Goal: Task Accomplishment & Management: Use online tool/utility

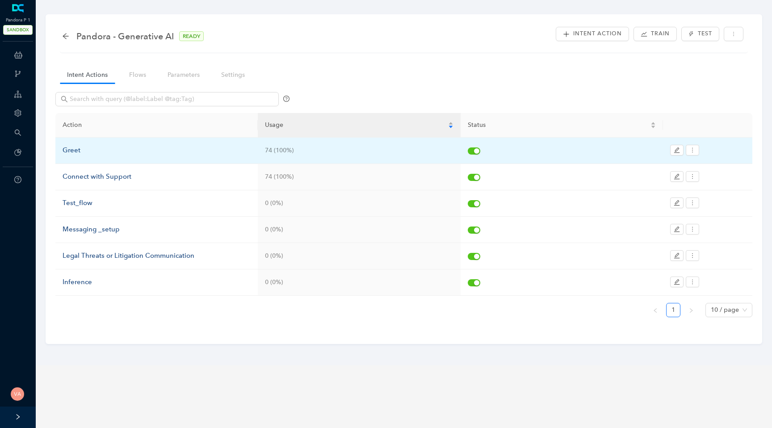
click at [77, 152] on div "Greet" at bounding box center [157, 150] width 188 height 11
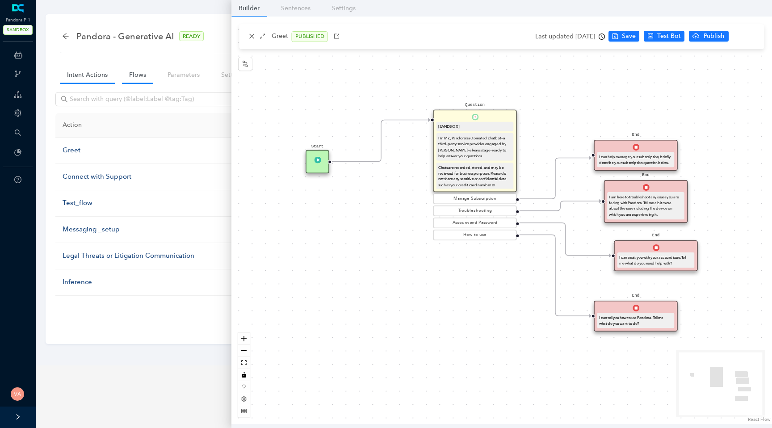
click at [129, 83] on link "Flows" at bounding box center [137, 75] width 31 height 17
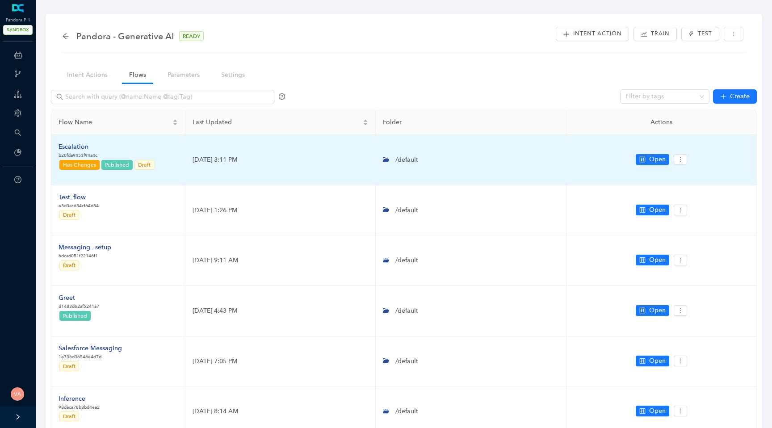
click at [74, 145] on div "Escalation" at bounding box center [107, 147] width 96 height 10
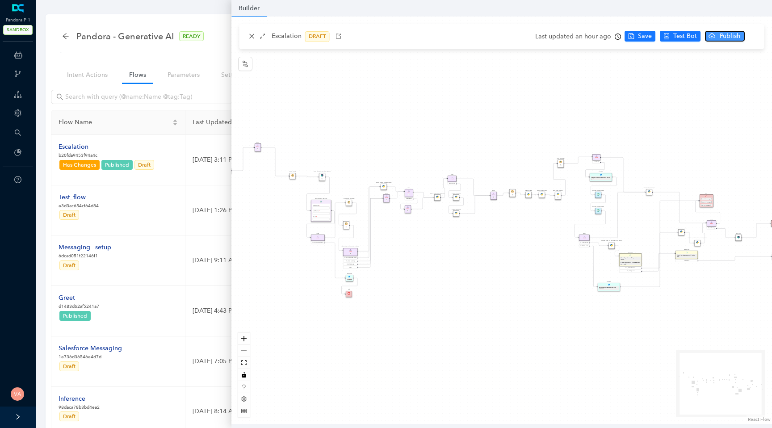
click at [734, 34] on span "Publish" at bounding box center [730, 36] width 22 height 10
click at [753, 72] on span "Yes" at bounding box center [752, 71] width 10 height 10
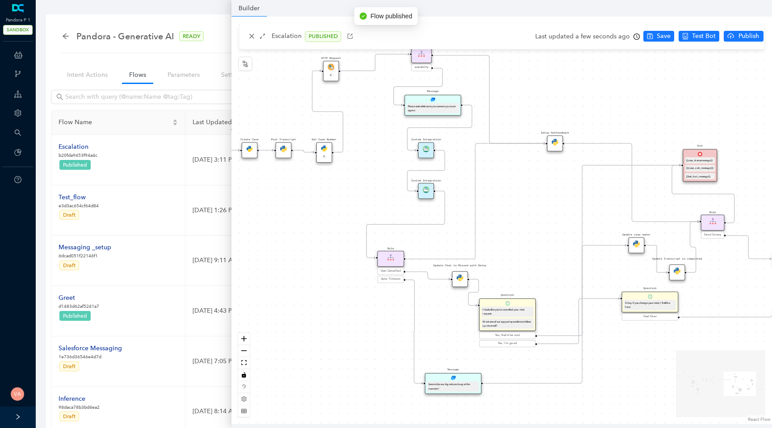
drag, startPoint x: 522, startPoint y: 268, endPoint x: 279, endPoint y: 309, distance: 246.5
click at [278, 309] on div "Data Table Start Rule P IsAvailable Rule newContact Get Contact details First N…" at bounding box center [501, 220] width 541 height 407
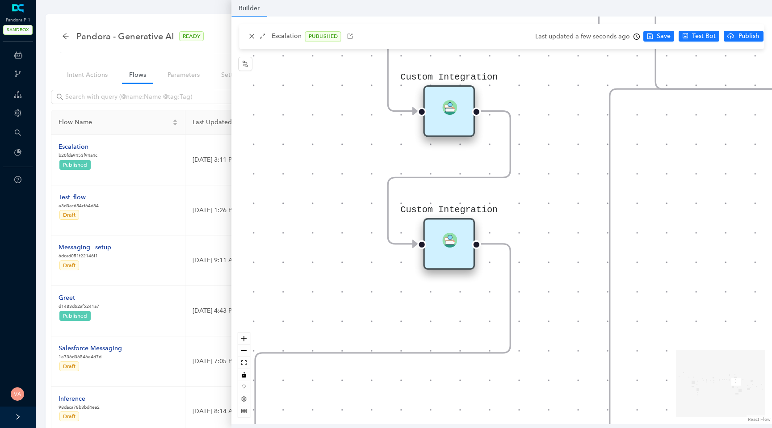
click at [449, 252] on div "Custom Integration" at bounding box center [449, 244] width 52 height 52
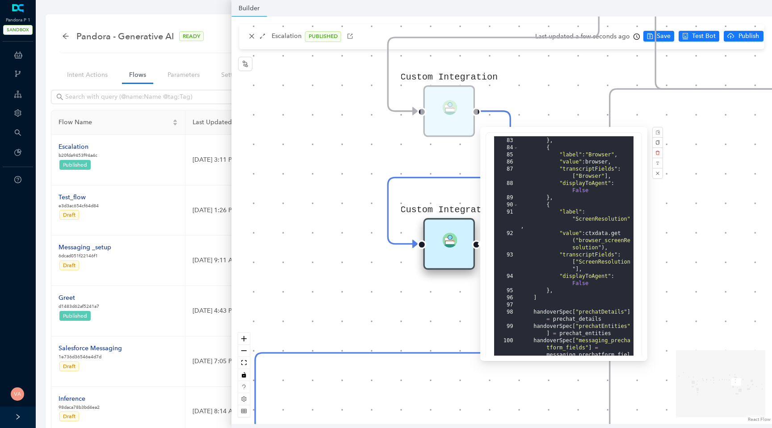
scroll to position [221, 0]
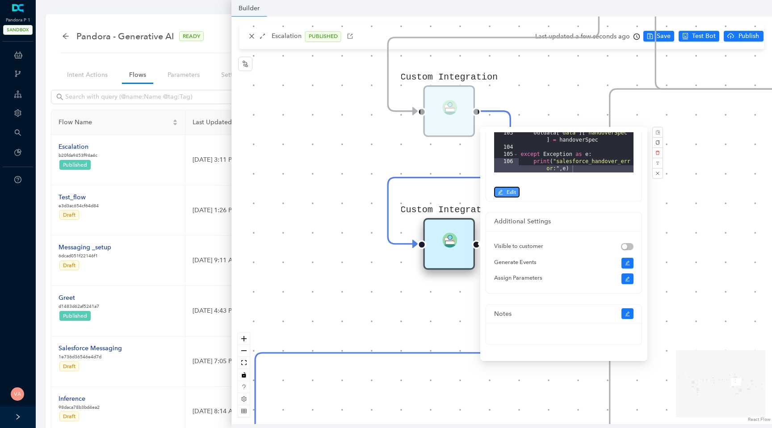
click at [503, 191] on icon "edit" at bounding box center [500, 191] width 5 height 5
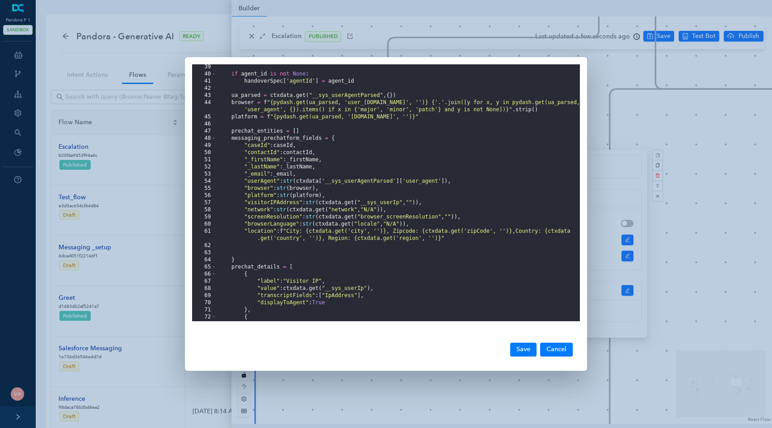
scroll to position [291, 0]
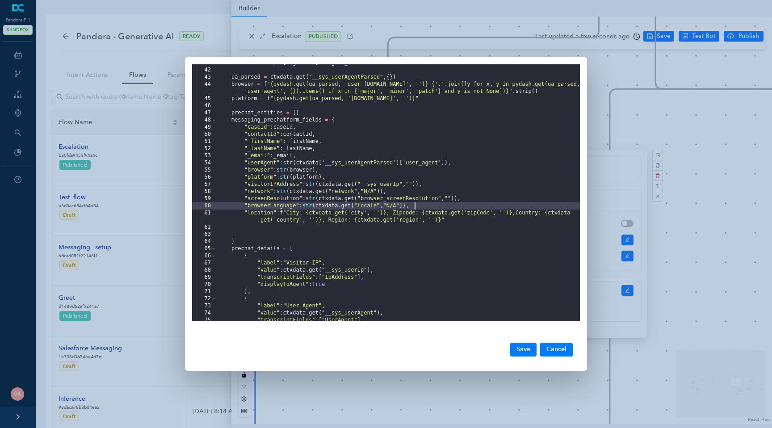
click at [420, 207] on div "handoverSpec [ 'agentId' ] = agent_id ua_parsed = ctxdata . get ( "__sys_userAg…" at bounding box center [398, 194] width 363 height 271
click at [548, 350] on button "Cancel" at bounding box center [556, 349] width 33 height 13
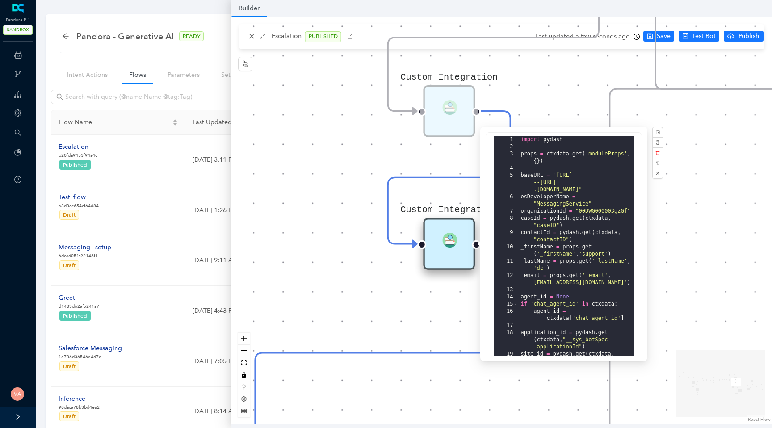
click at [368, 308] on div "Data Table Start Rule P IsAvailable Rule newContact Get Contact details First N…" at bounding box center [501, 220] width 541 height 407
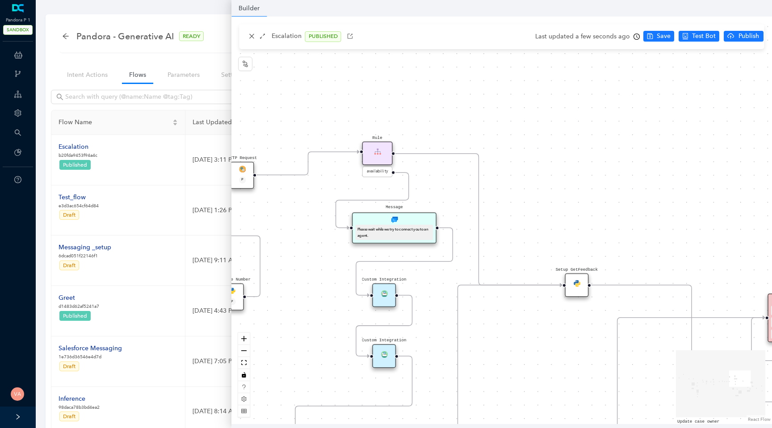
drag, startPoint x: 554, startPoint y: 183, endPoint x: 687, endPoint y: 158, distance: 134.7
click at [687, 158] on div "Data Table Start Rule P IsAvailable Rule newContact Get Contact details First N…" at bounding box center [501, 220] width 541 height 407
click at [661, 39] on span "Save" at bounding box center [664, 36] width 14 height 10
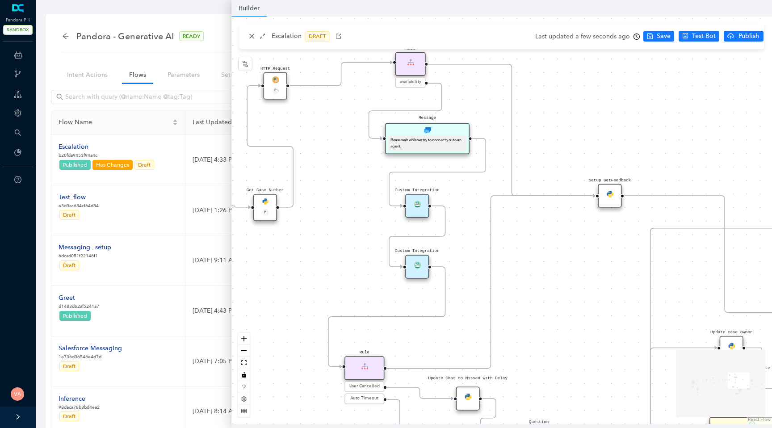
drag, startPoint x: 300, startPoint y: 355, endPoint x: 331, endPoint y: 261, distance: 98.9
click at [331, 261] on div "Data Table Start Rule P IsAvailable Rule newContact Get Contact details First N…" at bounding box center [501, 220] width 541 height 407
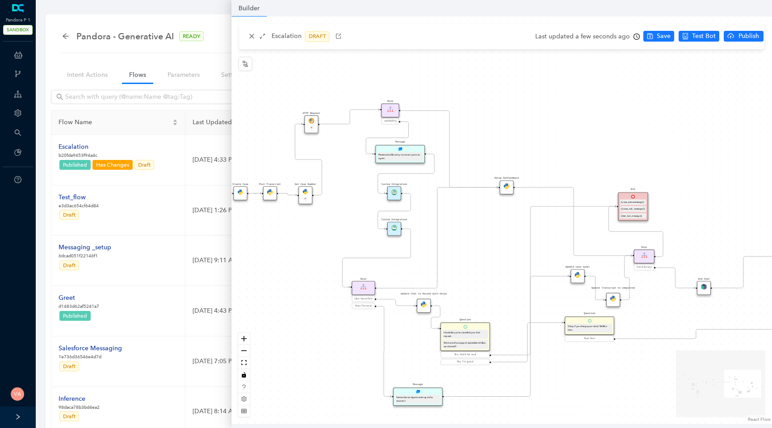
drag, startPoint x: 488, startPoint y: 303, endPoint x: 504, endPoint y: 264, distance: 41.9
click at [504, 264] on div "Data Table Start Rule P IsAvailable Rule newContact Get Contact details First N…" at bounding box center [501, 220] width 541 height 407
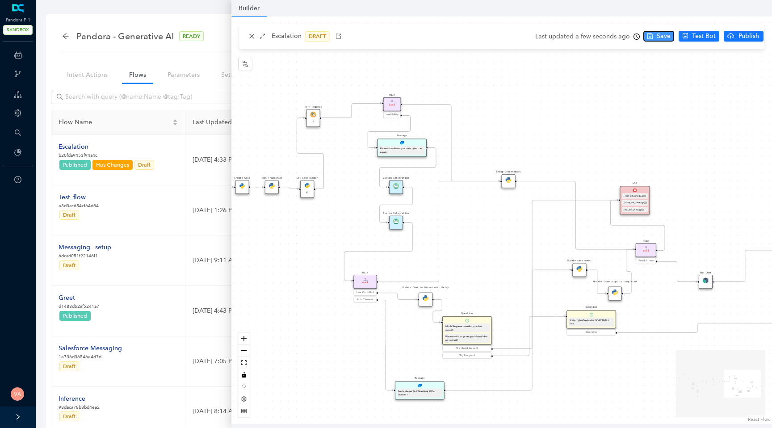
click at [666, 37] on span "Save" at bounding box center [664, 36] width 14 height 10
click at [738, 36] on span "Publish" at bounding box center [749, 36] width 22 height 10
click at [756, 74] on span "Yes" at bounding box center [759, 71] width 10 height 10
click at [174, 52] on div "Pandora - Generative AI READY Intent Action Train Test" at bounding box center [404, 39] width 688 height 28
click at [20, 96] on icon at bounding box center [17, 94] width 7 height 18
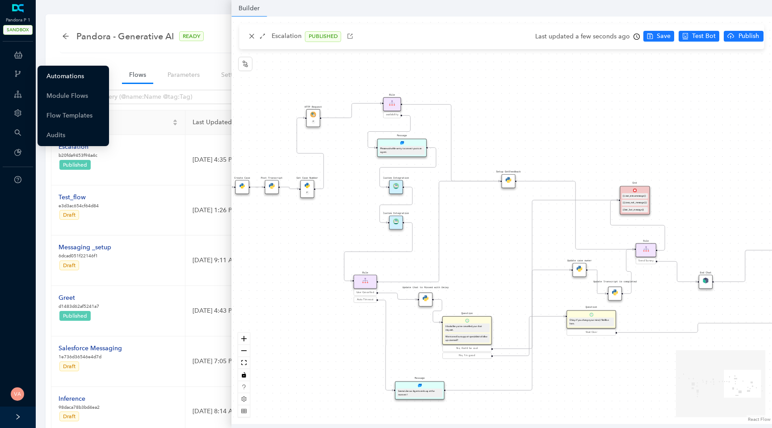
click at [81, 78] on link "Automations" at bounding box center [65, 76] width 38 height 18
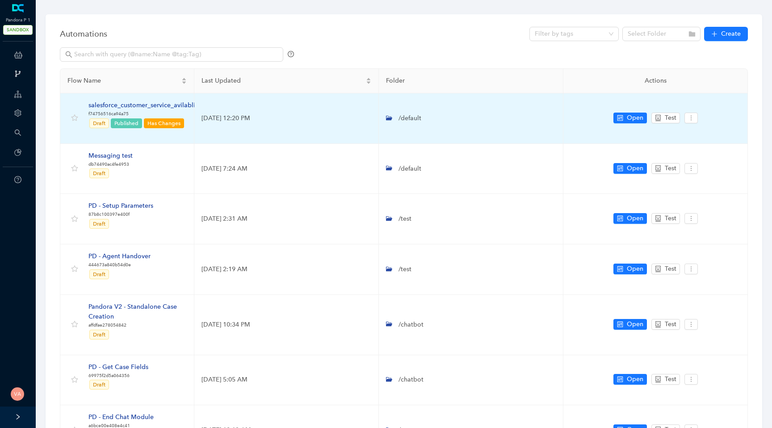
click at [146, 105] on div "salesforce_customer_service_avilablity" at bounding box center [144, 106] width 112 height 10
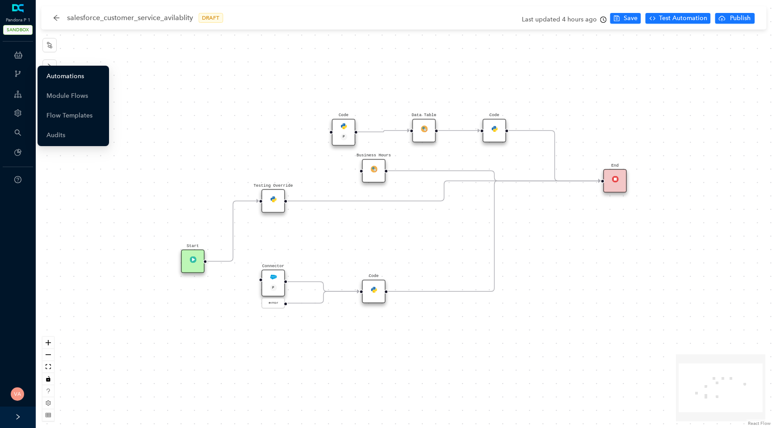
click at [77, 73] on link "Automations" at bounding box center [65, 76] width 38 height 18
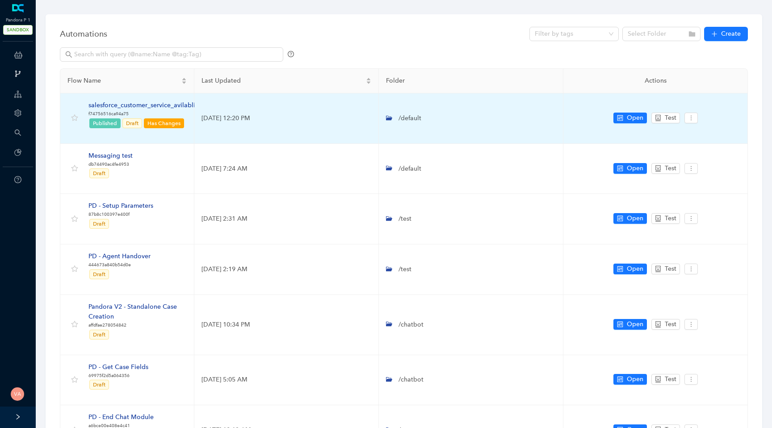
click at [178, 104] on div "salesforce_customer_service_avilablity" at bounding box center [144, 106] width 112 height 10
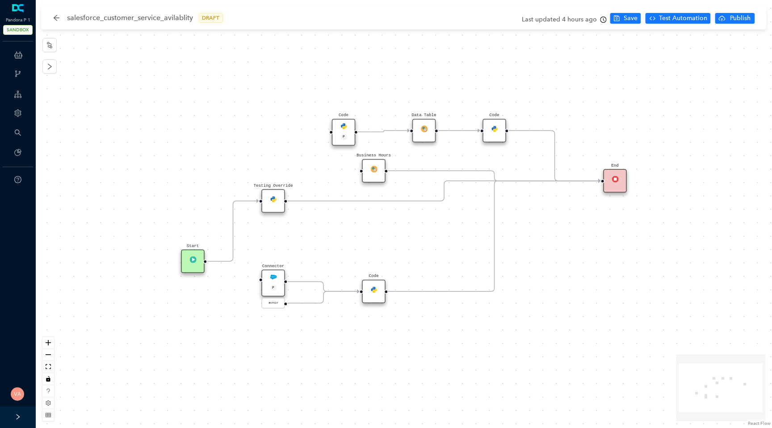
click at [233, 229] on icon "Edge from reactflownode_dc41072a-779f-4e7e-b252-e42bdb0dcf12 to reactflownode_8…" at bounding box center [233, 231] width 52 height 60
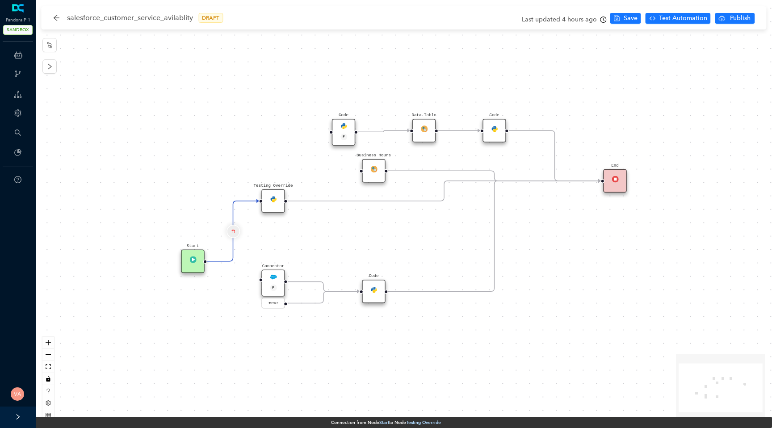
click at [231, 230] on icon "delete" at bounding box center [233, 231] width 4 height 8
click at [282, 208] on span "Yes" at bounding box center [286, 208] width 10 height 10
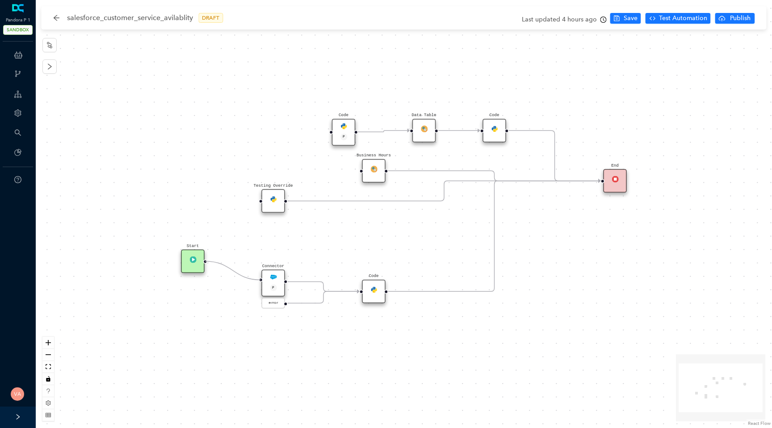
drag, startPoint x: 205, startPoint y: 260, endPoint x: 263, endPoint y: 281, distance: 60.9
click at [263, 281] on div "Start Code P Data Table End Code Business Hours Connector P error Code Testing …" at bounding box center [532, 370] width 1104 height 642
click at [624, 18] on button "Save" at bounding box center [625, 18] width 31 height 11
click at [733, 18] on span "Publish" at bounding box center [740, 18] width 22 height 10
click at [763, 54] on span "Yes" at bounding box center [759, 53] width 10 height 10
